Goal: Task Accomplishment & Management: Complete application form

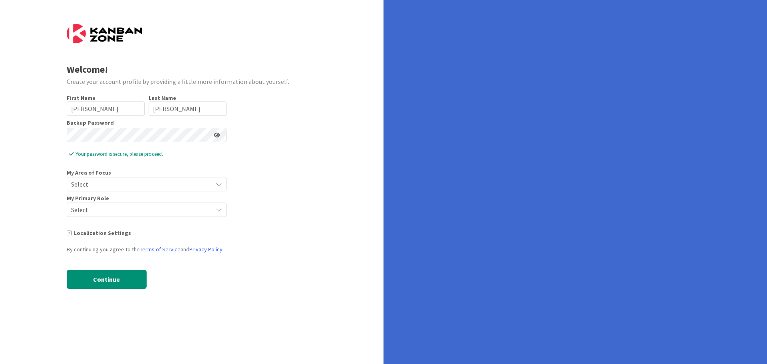
click at [114, 184] on span "Select" at bounding box center [139, 183] width 137 height 11
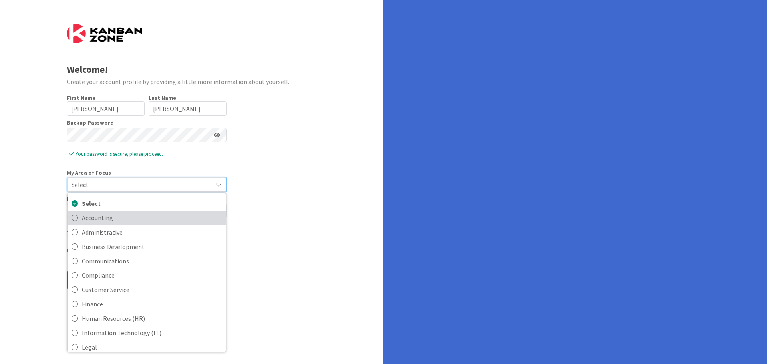
click at [73, 218] on icon at bounding box center [74, 218] width 6 height 12
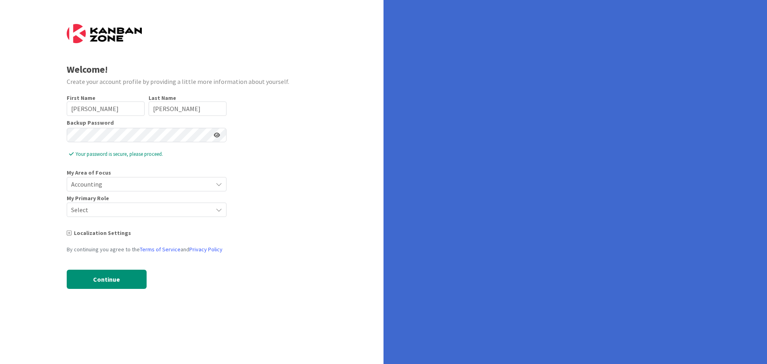
click at [82, 180] on span "Accounting" at bounding box center [139, 183] width 137 height 11
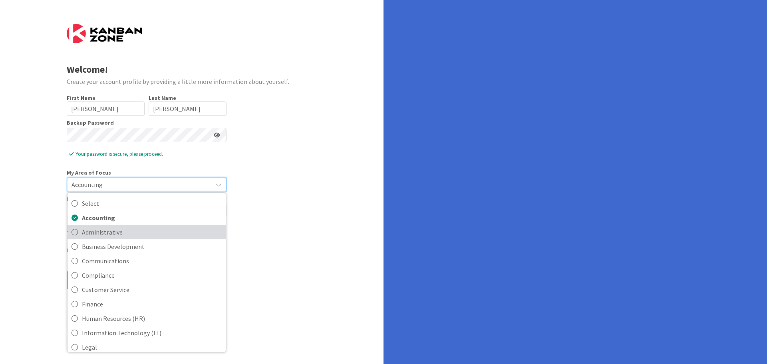
click at [74, 231] on icon at bounding box center [74, 232] width 6 height 12
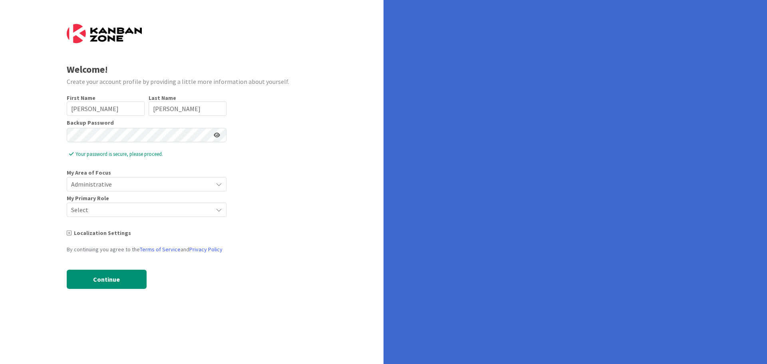
click at [105, 183] on span "Administrative" at bounding box center [139, 183] width 137 height 11
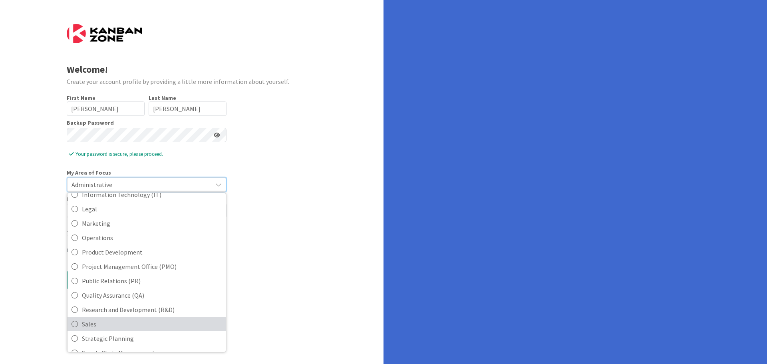
scroll to position [98, 0]
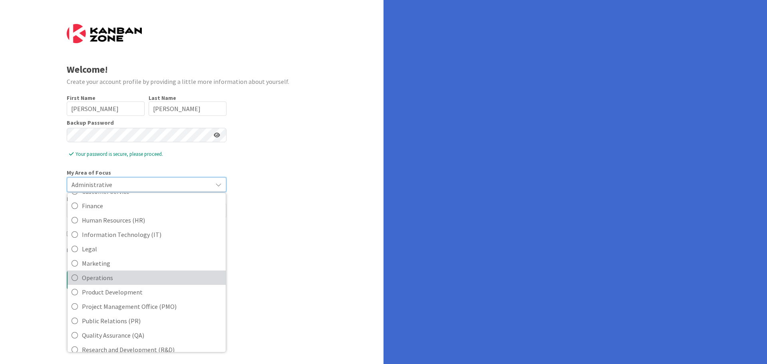
click at [75, 278] on icon at bounding box center [74, 278] width 6 height 12
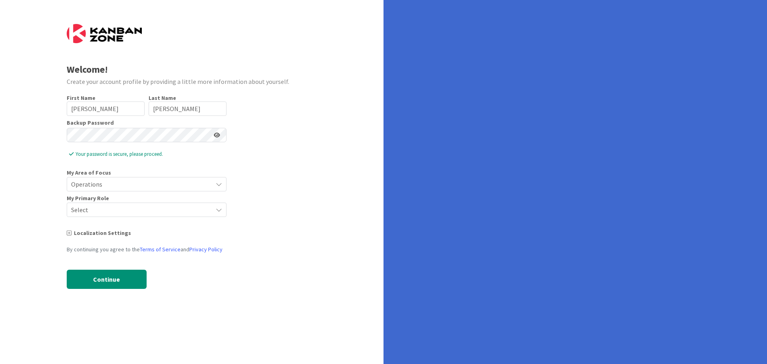
click at [125, 183] on span "Operations" at bounding box center [139, 183] width 137 height 11
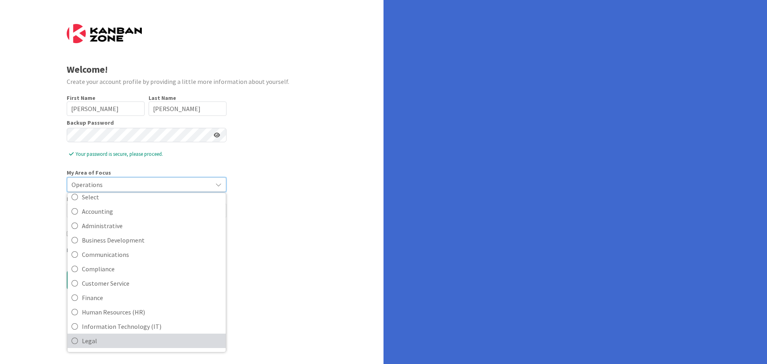
scroll to position [0, 0]
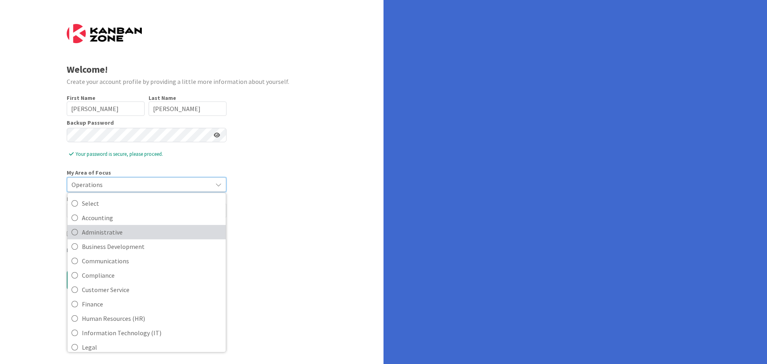
click at [73, 230] on icon at bounding box center [74, 232] width 6 height 12
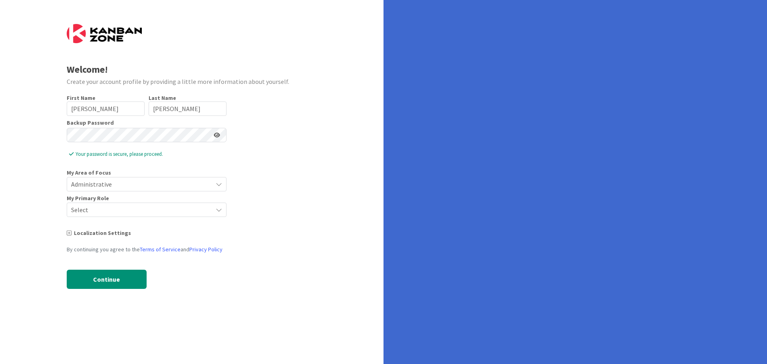
click at [94, 209] on span "Select" at bounding box center [139, 209] width 137 height 11
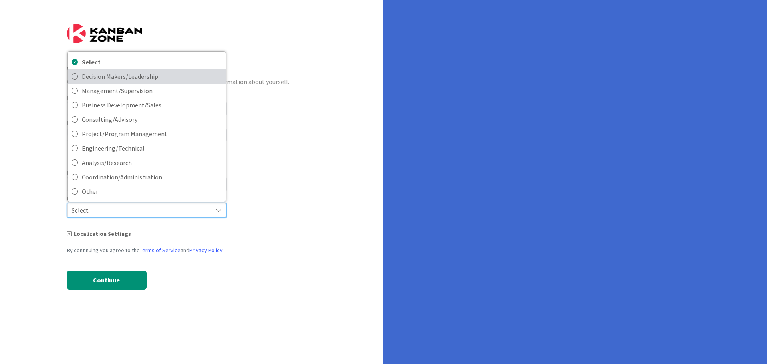
click at [75, 76] on icon at bounding box center [74, 76] width 6 height 12
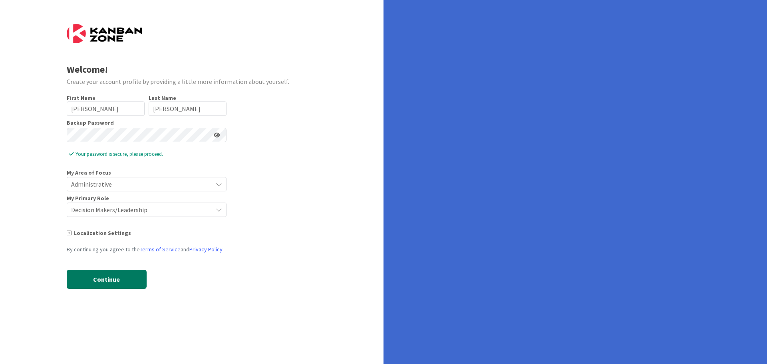
click at [119, 280] on button "Continue" at bounding box center [107, 279] width 80 height 19
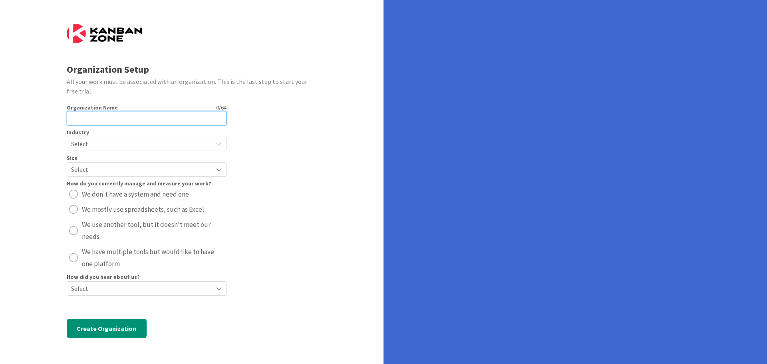
click at [96, 120] on input "text" at bounding box center [147, 118] width 160 height 14
type input "[GEOGRAPHIC_DATA]"
click at [120, 141] on span "Select" at bounding box center [139, 143] width 137 height 11
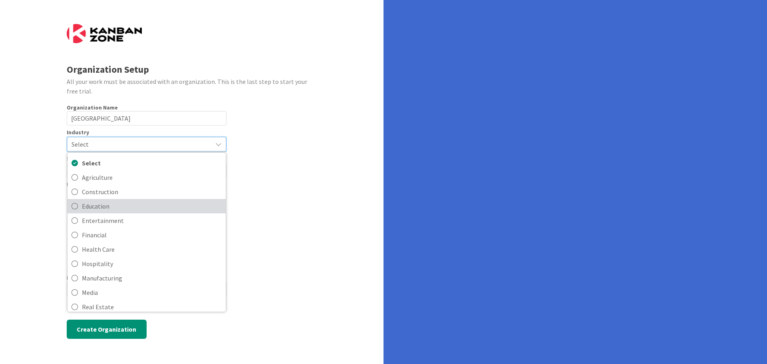
click at [75, 205] on icon at bounding box center [74, 206] width 6 height 12
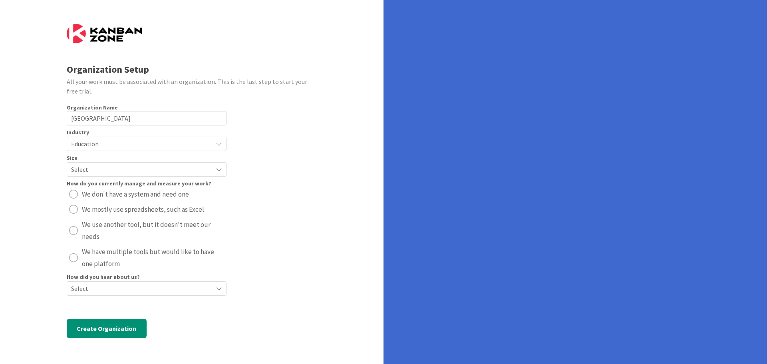
click at [87, 173] on span "Select" at bounding box center [139, 169] width 137 height 11
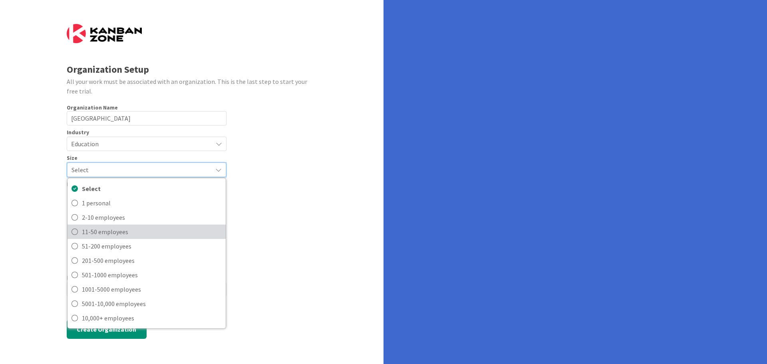
click at [75, 232] on icon at bounding box center [74, 232] width 6 height 12
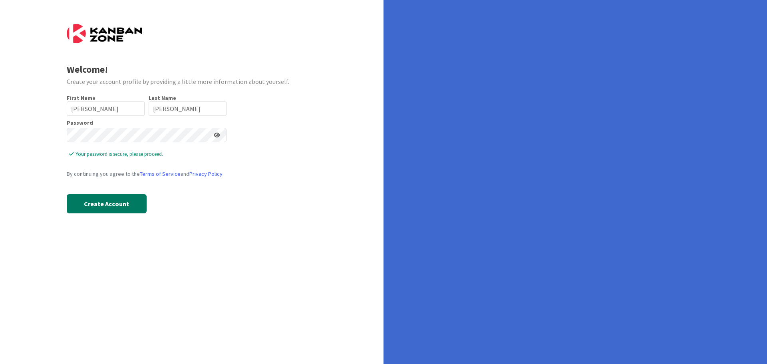
click at [120, 201] on button "Create Account" at bounding box center [107, 203] width 80 height 19
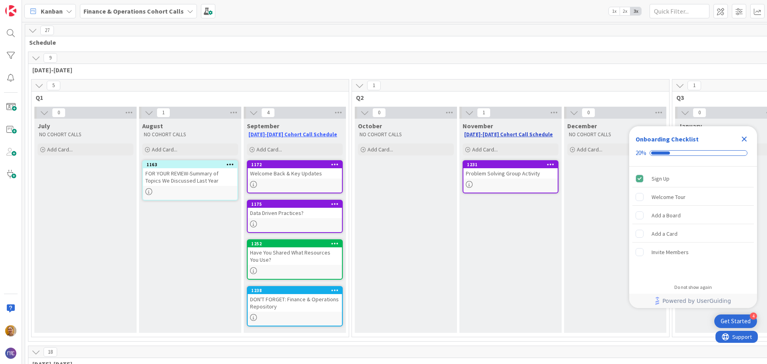
click at [524, 133] on link "2025-2026 Cohort Call Schedule" at bounding box center [508, 134] width 89 height 7
click at [468, 184] on icon at bounding box center [469, 184] width 7 height 7
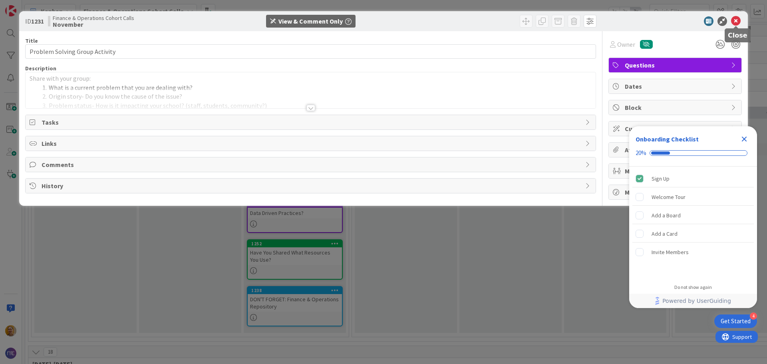
click at [736, 19] on icon at bounding box center [736, 21] width 10 height 10
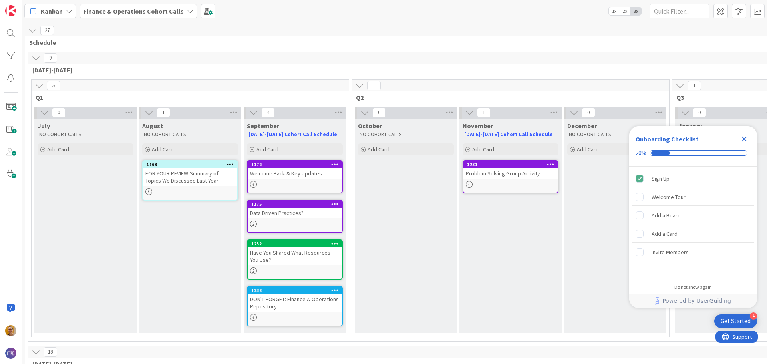
click at [744, 139] on icon "Close Checklist" at bounding box center [744, 139] width 5 height 5
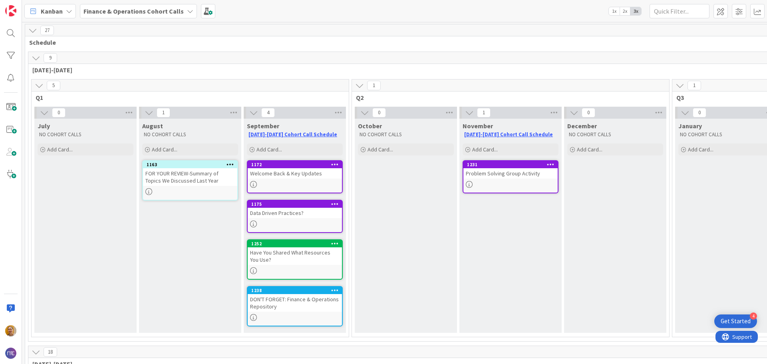
click at [262, 306] on div "DON'T FORGET: Finance & Operations Repository" at bounding box center [295, 303] width 94 height 18
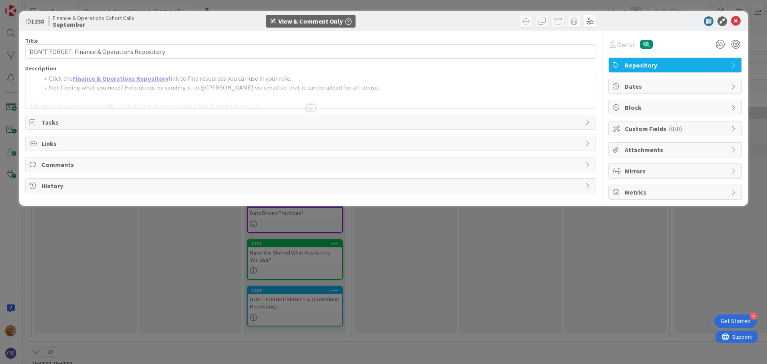
click at [161, 77] on link "Finance & Operations Repository" at bounding box center [121, 78] width 96 height 8
